Goal: Information Seeking & Learning: Learn about a topic

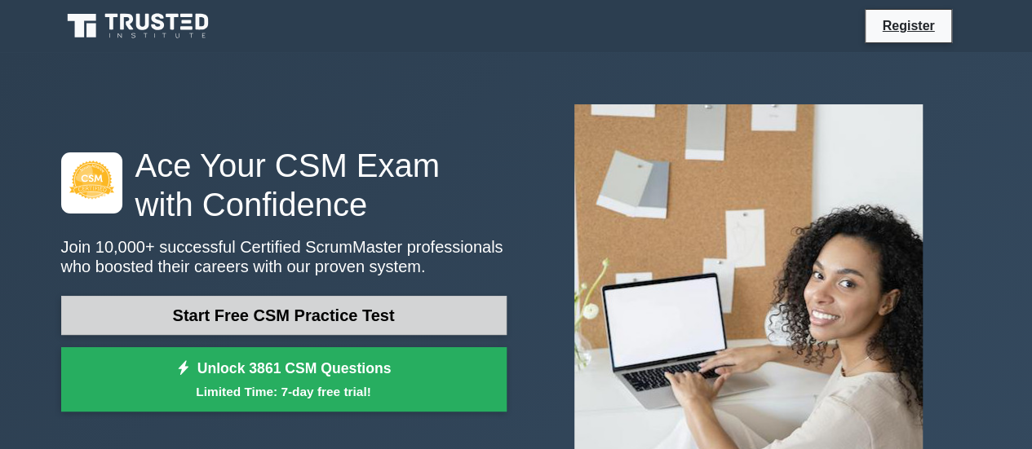
click at [343, 324] on link "Start Free CSM Practice Test" at bounding box center [283, 315] width 445 height 39
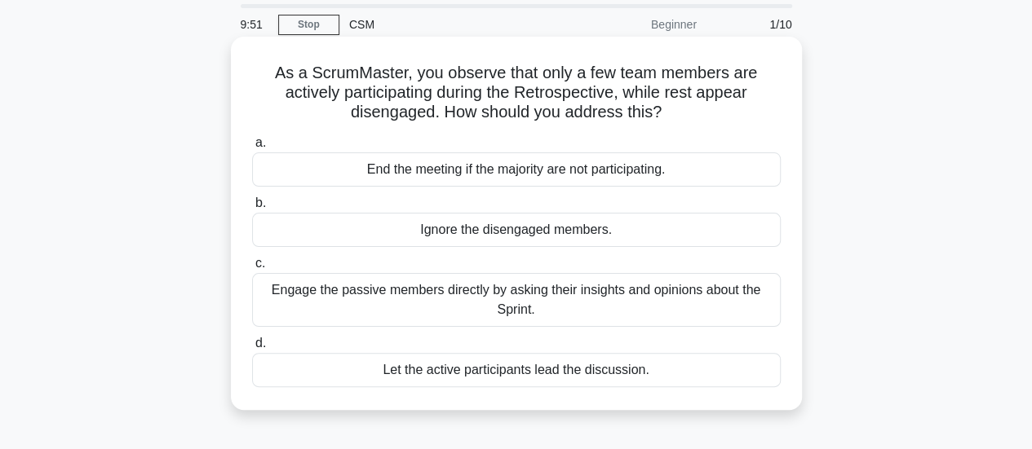
scroll to position [55, 0]
click at [506, 316] on div "Engage the passive members directly by asking their insights and opinions about…" at bounding box center [516, 299] width 529 height 54
click at [252, 268] on input "c. Engage the passive members directly by asking their insights and opinions ab…" at bounding box center [252, 263] width 0 height 11
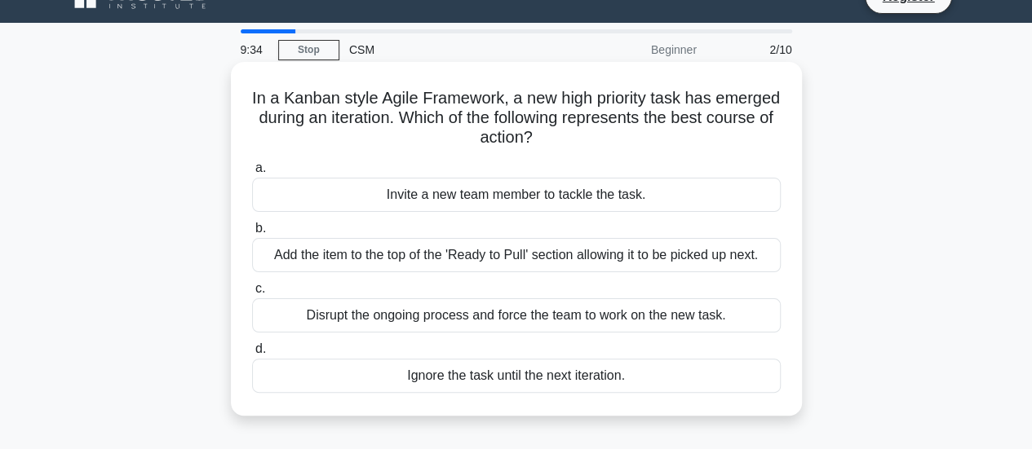
scroll to position [38, 0]
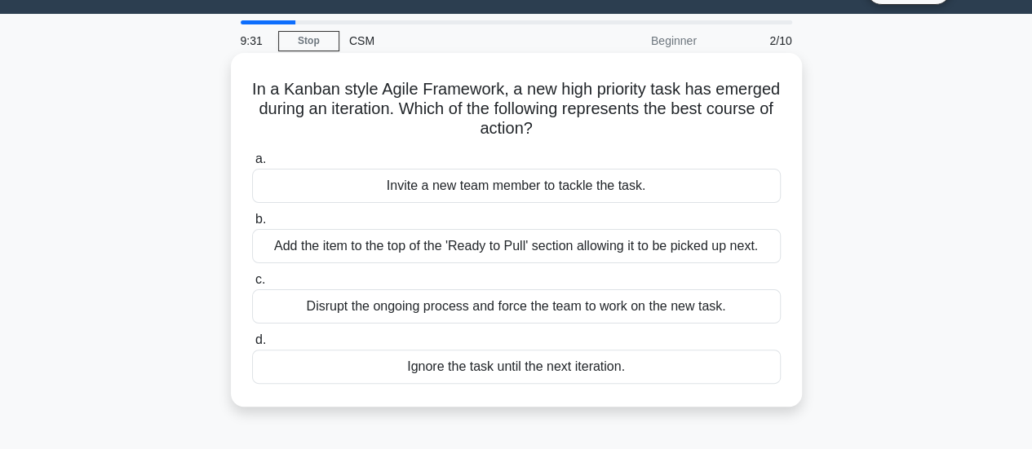
click at [594, 252] on div "Add the item to the top of the 'Ready to Pull' section allowing it to be picked…" at bounding box center [516, 246] width 529 height 34
click at [252, 225] on input "b. Add the item to the top of the 'Ready to Pull' section allowing it to be pic…" at bounding box center [252, 220] width 0 height 11
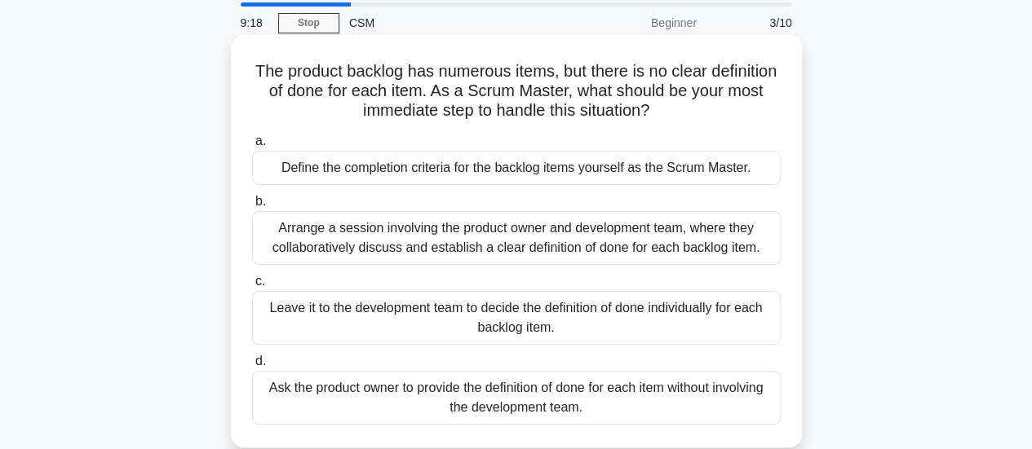
scroll to position [59, 0]
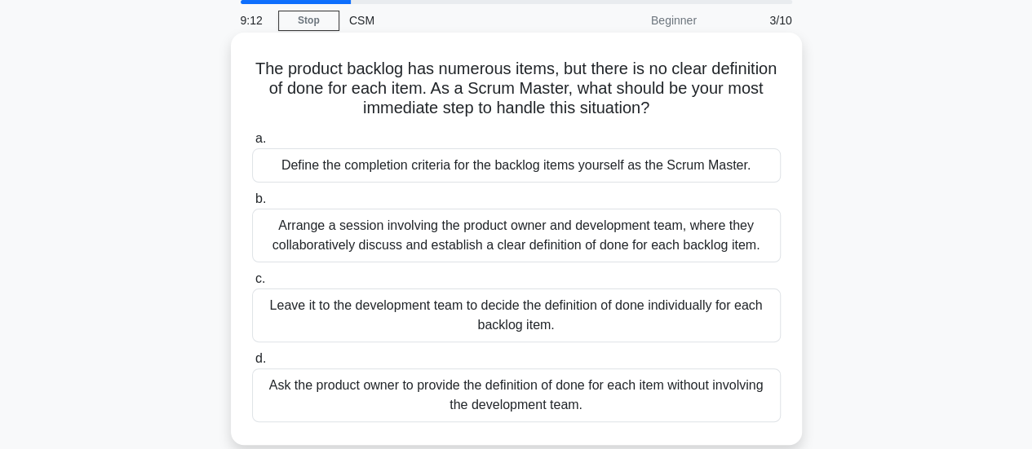
click at [706, 230] on div "Arrange a session involving the product owner and development team, where they …" at bounding box center [516, 236] width 529 height 54
click at [252, 205] on input "b. Arrange a session involving the product owner and development team, where th…" at bounding box center [252, 199] width 0 height 11
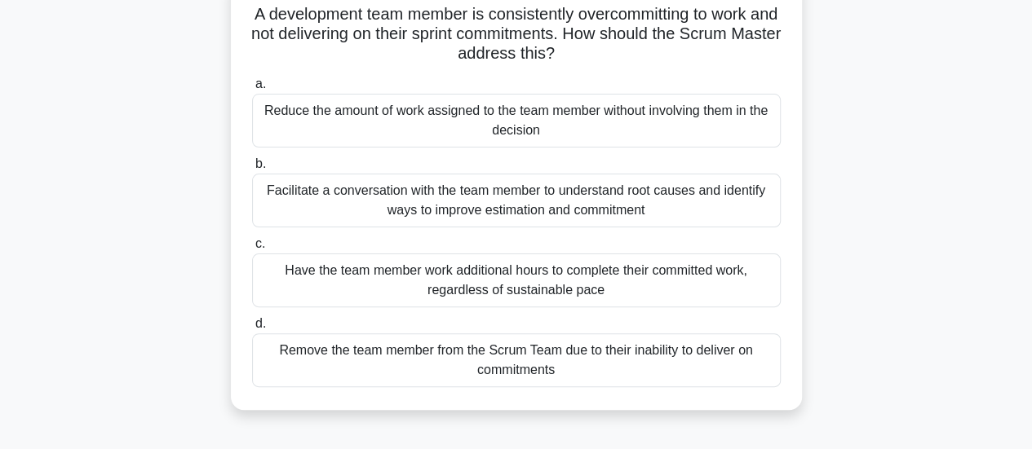
scroll to position [114, 0]
click at [602, 208] on div "Facilitate a conversation with the team member to understand root causes and id…" at bounding box center [516, 200] width 529 height 54
click at [252, 169] on input "b. Facilitate a conversation with the team member to understand root causes and…" at bounding box center [252, 163] width 0 height 11
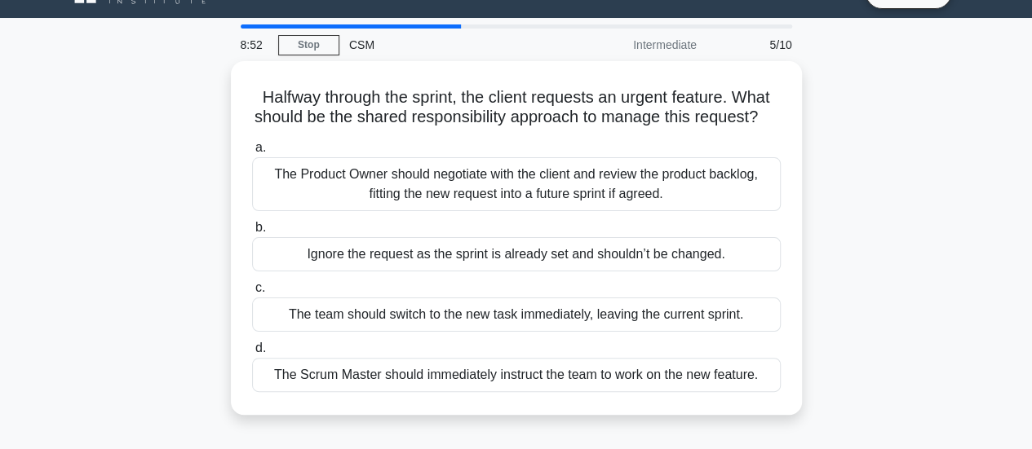
scroll to position [37, 0]
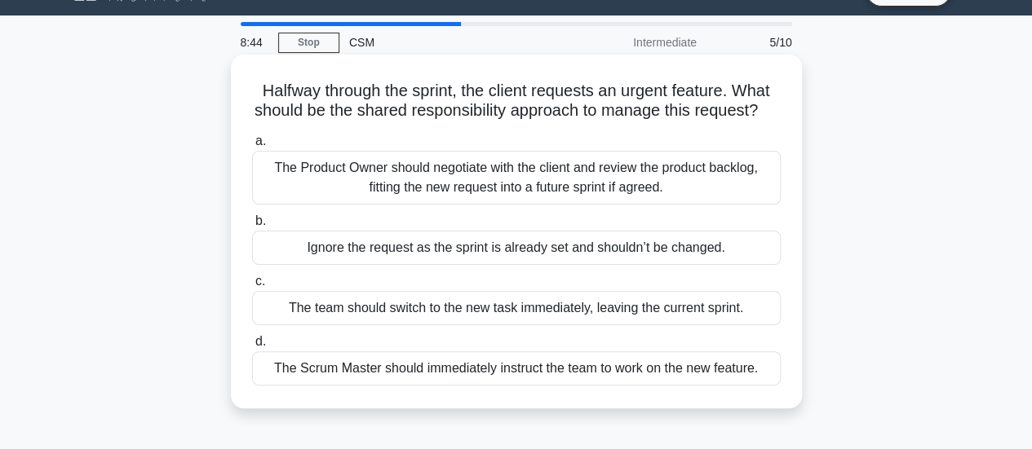
click at [587, 205] on div "The Product Owner should negotiate with the client and review the product backl…" at bounding box center [516, 178] width 529 height 54
click at [252, 147] on input "a. The Product Owner should negotiate with the client and review the product ba…" at bounding box center [252, 141] width 0 height 11
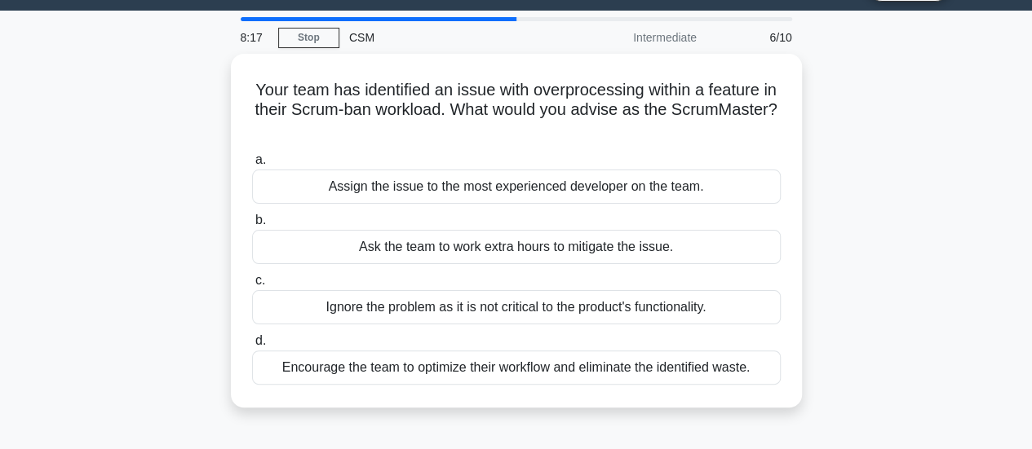
scroll to position [42, 0]
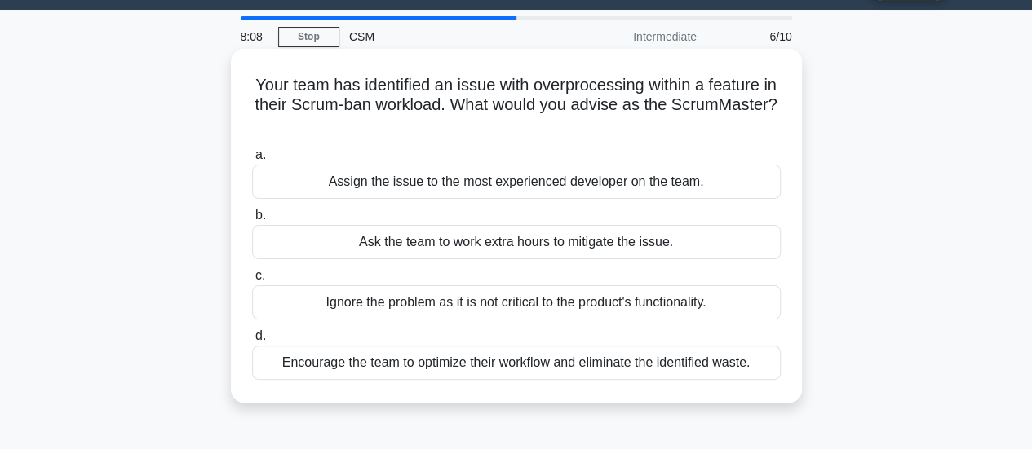
click at [537, 365] on div "Encourage the team to optimize their workflow and eliminate the identified wast…" at bounding box center [516, 363] width 529 height 34
click at [252, 342] on input "d. Encourage the team to optimize their workflow and eliminate the identified w…" at bounding box center [252, 336] width 0 height 11
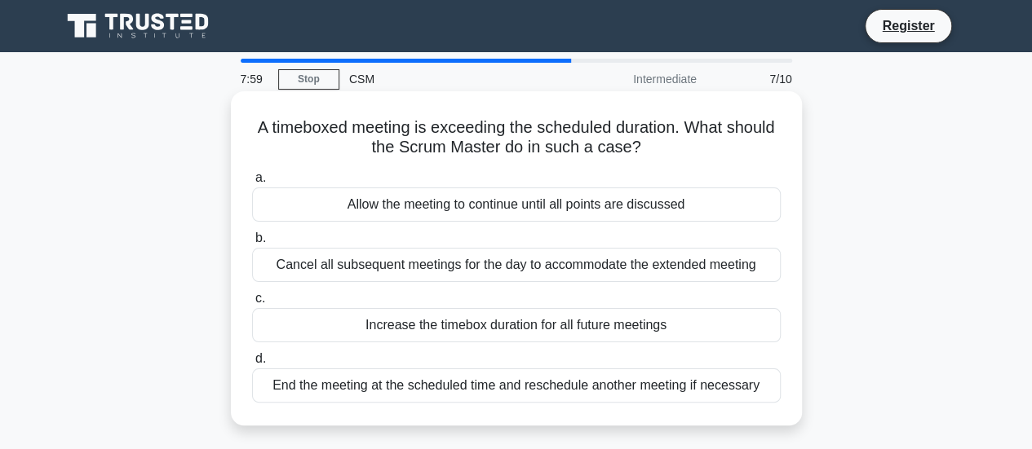
scroll to position [39, 0]
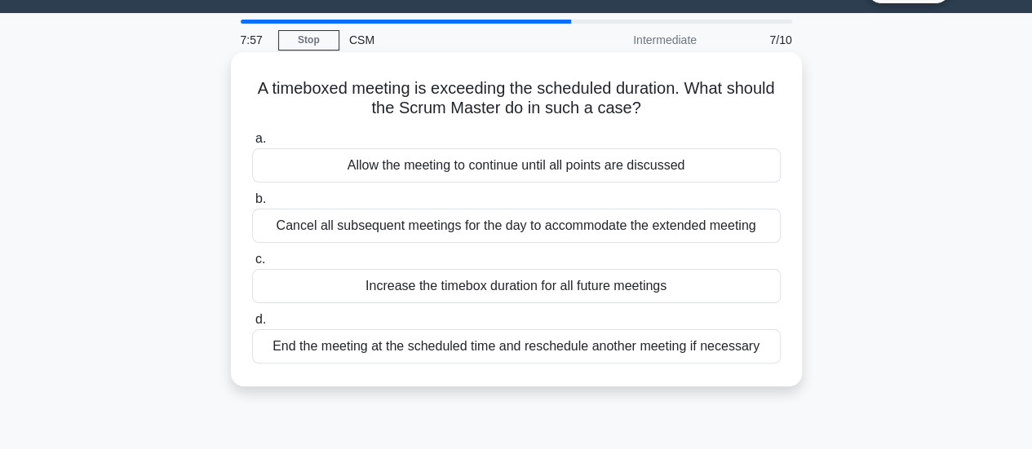
click at [595, 352] on div "End the meeting at the scheduled time and reschedule another meeting if necessa…" at bounding box center [516, 347] width 529 height 34
click at [252, 325] on input "d. End the meeting at the scheduled time and reschedule another meeting if nece…" at bounding box center [252, 320] width 0 height 11
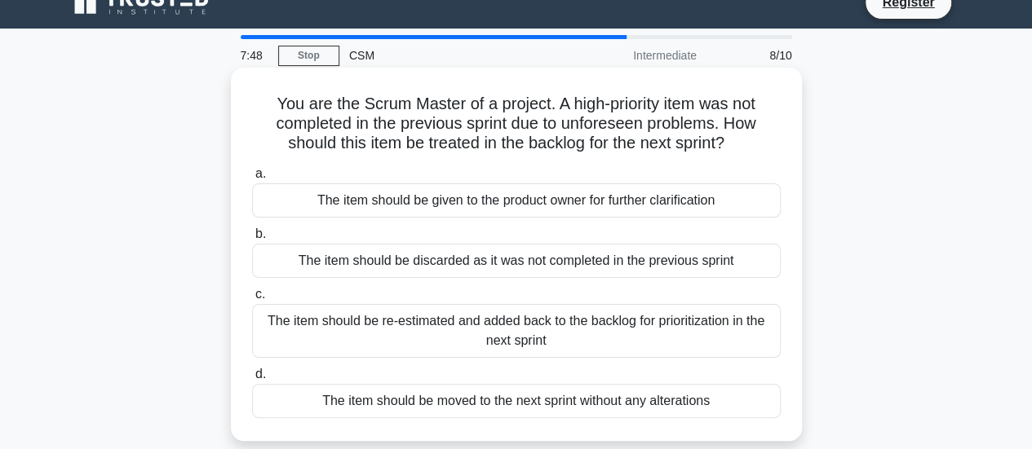
scroll to position [82, 0]
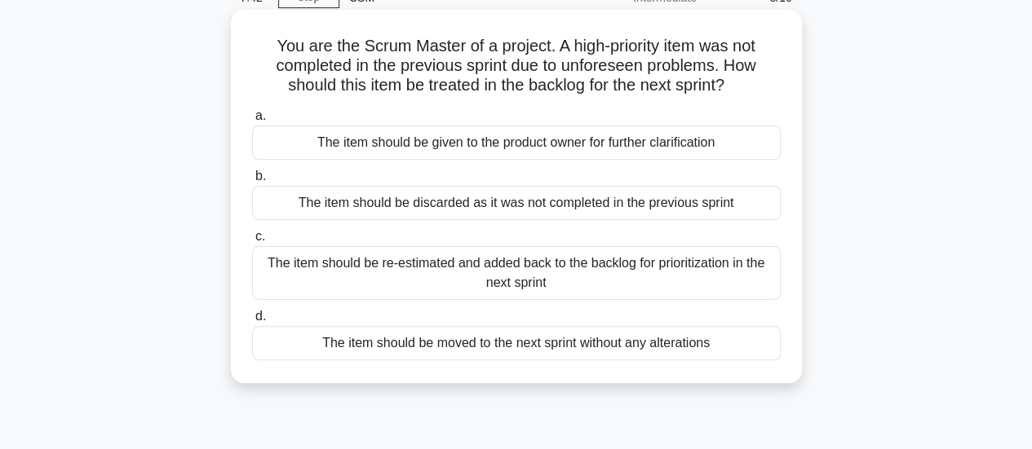
click at [561, 268] on div "The item should be re-estimated and added back to the backlog for prioritizatio…" at bounding box center [516, 273] width 529 height 54
click at [252, 242] on input "c. The item should be re-estimated and added back to the backlog for prioritiza…" at bounding box center [252, 237] width 0 height 11
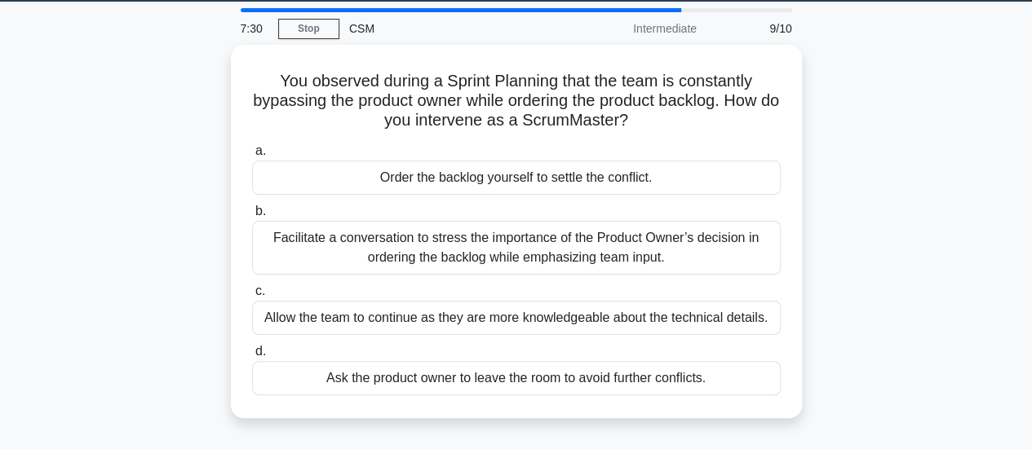
scroll to position [77, 0]
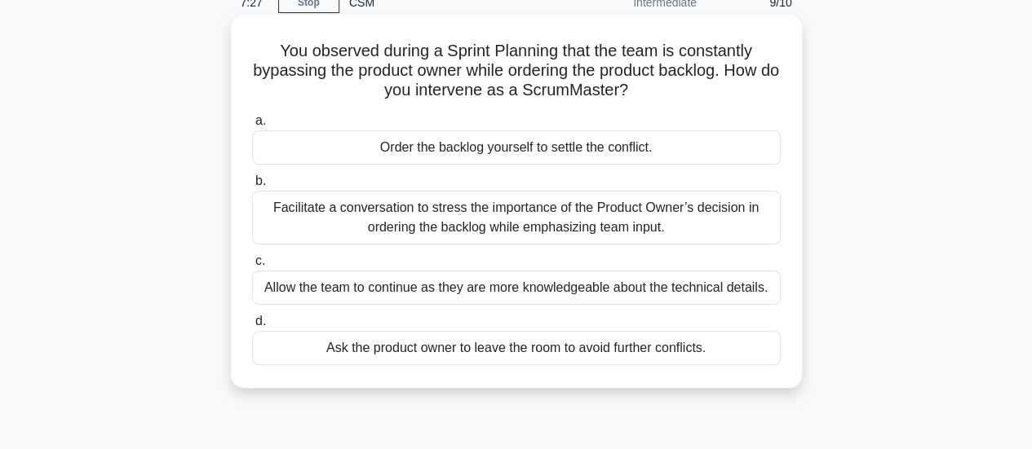
click at [662, 226] on div "Facilitate a conversation to stress the importance of the Product Owner’s decis…" at bounding box center [516, 218] width 529 height 54
click at [252, 187] on input "b. Facilitate a conversation to stress the importance of the Product Owner’s de…" at bounding box center [252, 181] width 0 height 11
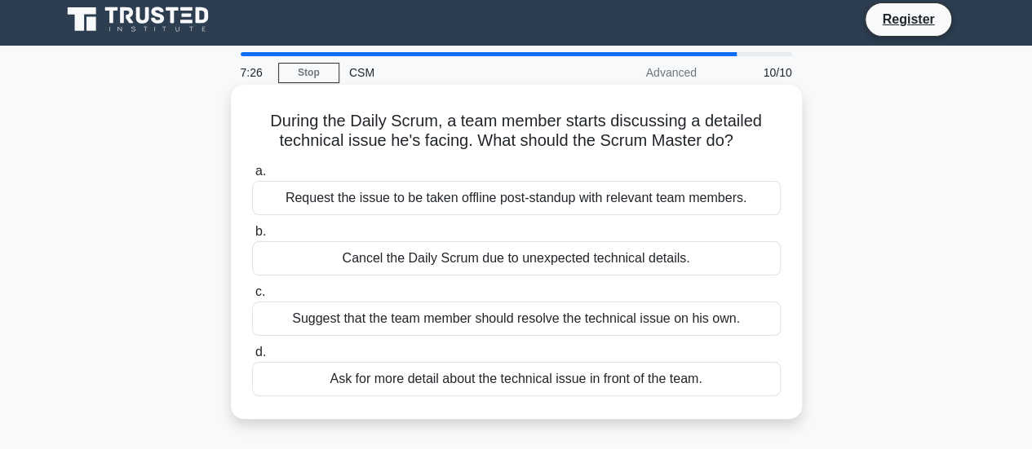
scroll to position [0, 0]
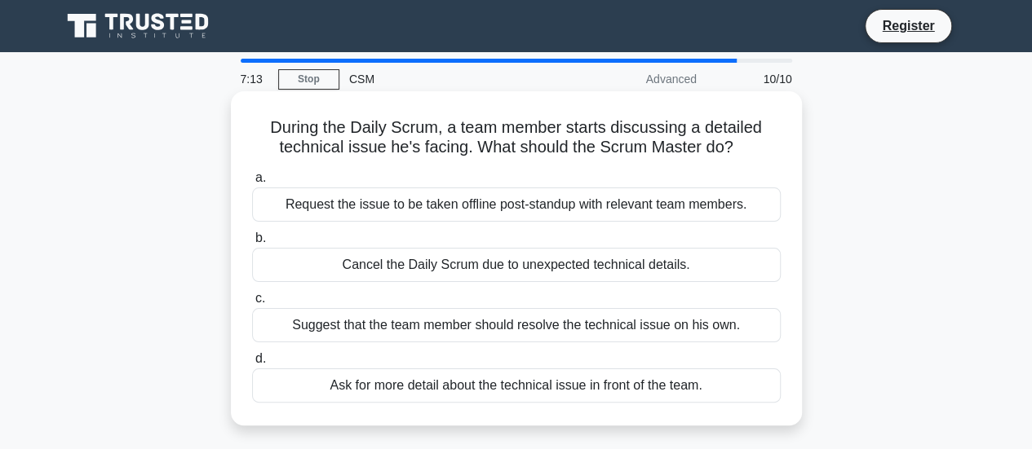
click at [555, 202] on div "Request the issue to be taken offline post-standup with relevant team members." at bounding box center [516, 205] width 529 height 34
click at [252, 184] on input "a. Request the issue to be taken offline post-standup with relevant team member…" at bounding box center [252, 178] width 0 height 11
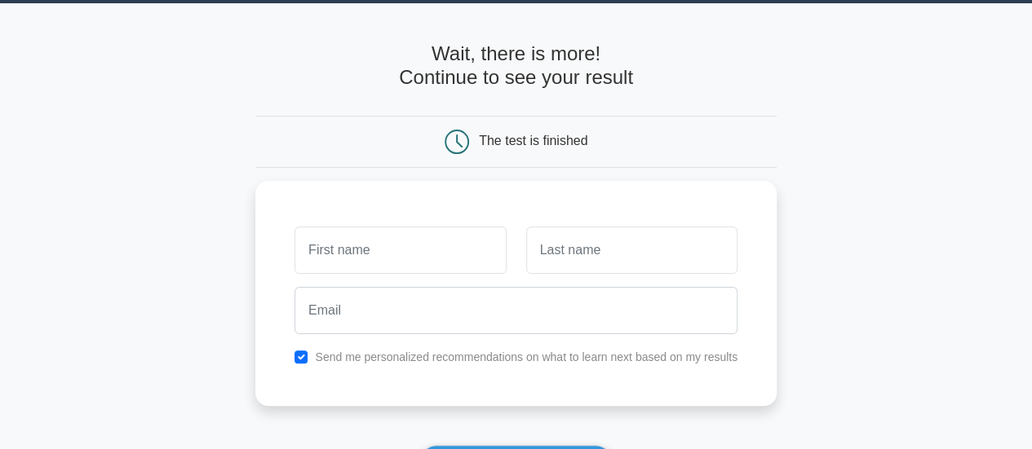
scroll to position [88, 0]
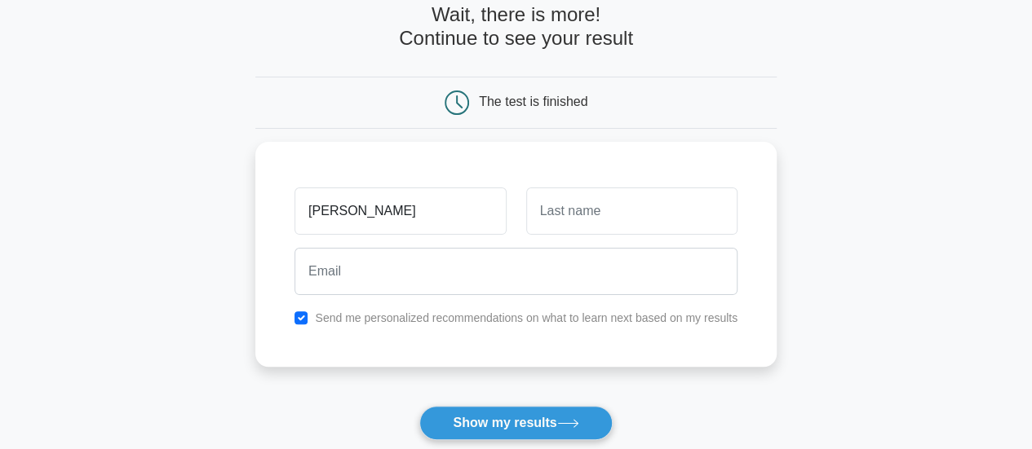
type input "Sai Kishan"
type input "t"
type input "T"
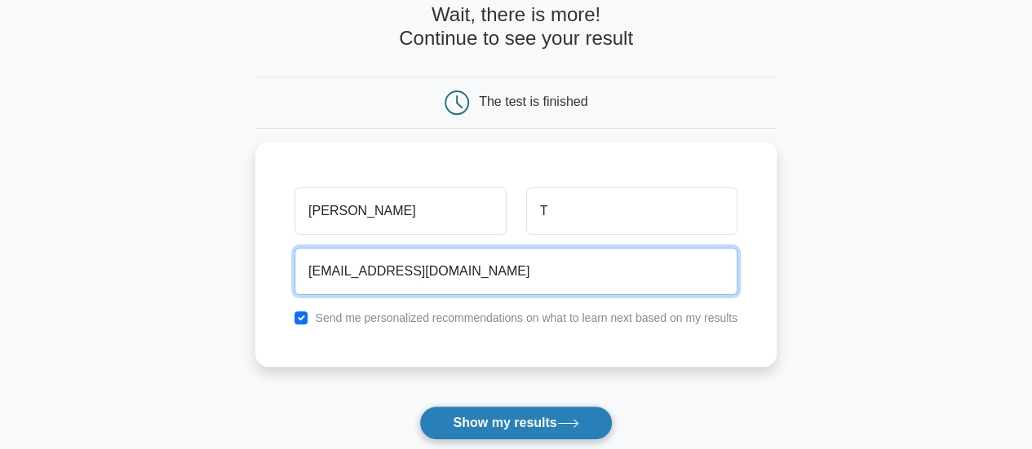
type input "ishan85ntram@gmail.com"
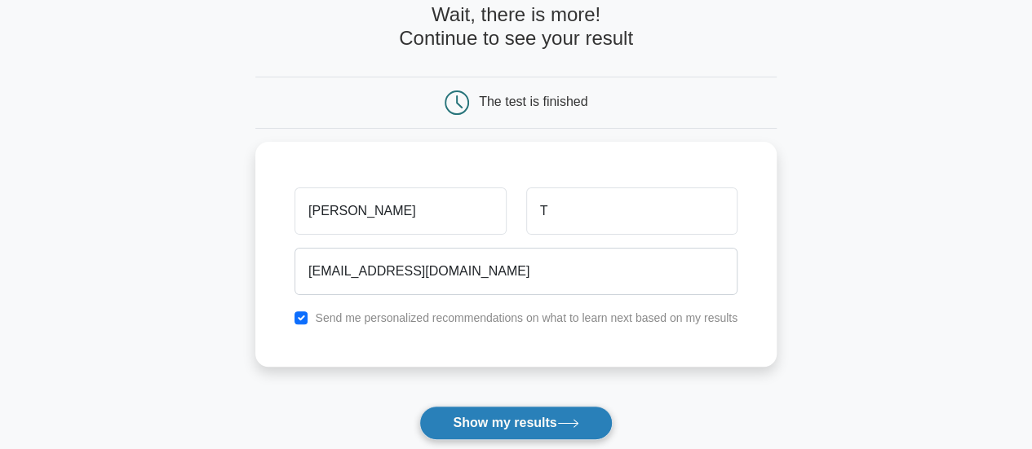
click at [563, 429] on button "Show my results" at bounding box center [515, 423] width 192 height 34
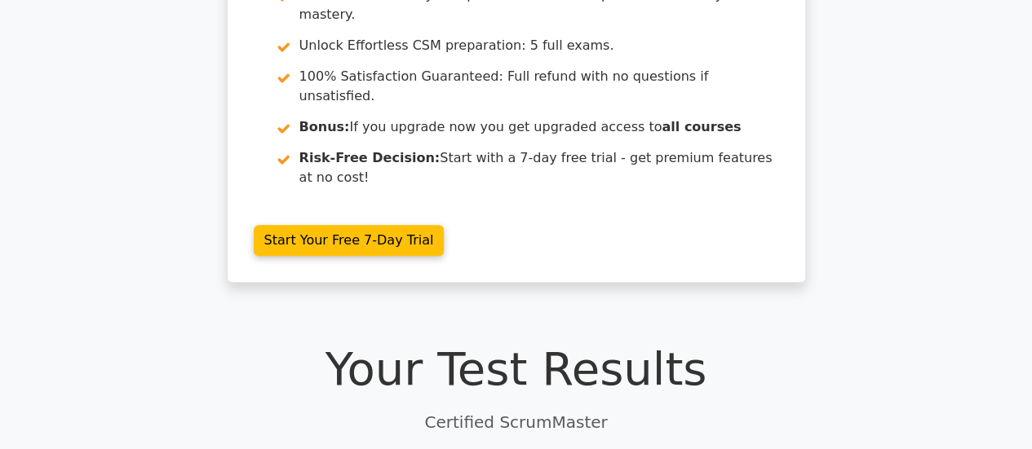
scroll to position [179, 0]
